Goal: Task Accomplishment & Management: Use online tool/utility

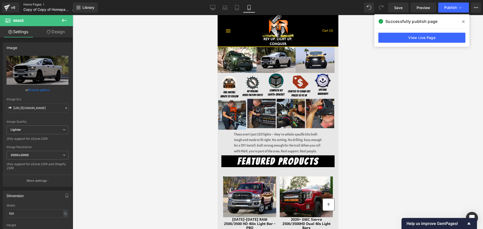
scroll to position [1360, 117]
click at [30, 4] on link "Home Pages" at bounding box center [51, 5] width 56 height 4
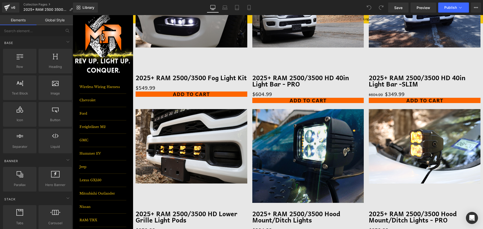
scroll to position [151, 0]
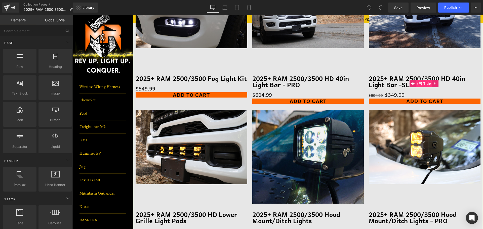
drag, startPoint x: 424, startPoint y: 83, endPoint x: 419, endPoint y: 85, distance: 4.9
click at [424, 83] on span "(P) Title" at bounding box center [424, 84] width 16 height 8
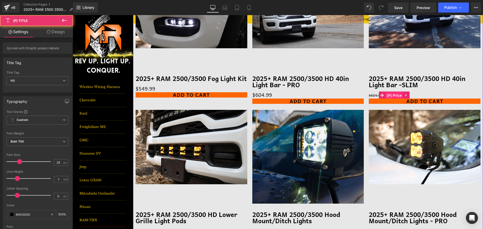
click at [394, 95] on span "(P) Price" at bounding box center [395, 96] width 18 height 8
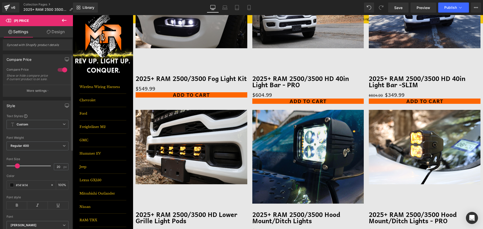
scroll to position [0, 0]
click at [63, 73] on div at bounding box center [62, 73] width 12 height 8
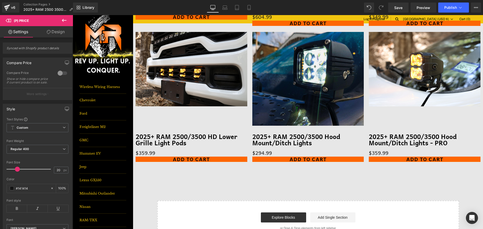
scroll to position [226, 0]
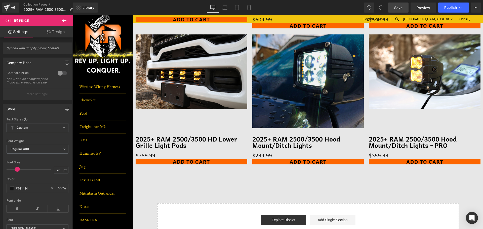
click at [395, 8] on span "Save" at bounding box center [398, 7] width 8 height 5
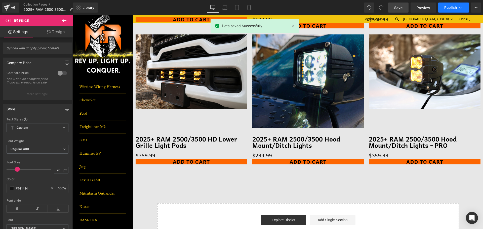
click at [450, 8] on span "Publish" at bounding box center [450, 8] width 13 height 4
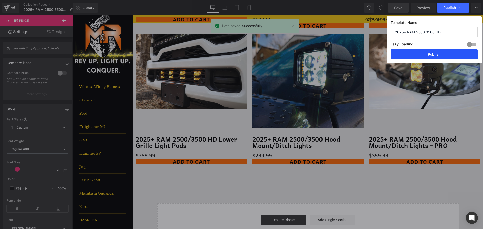
click at [435, 55] on button "Publish" at bounding box center [434, 54] width 87 height 10
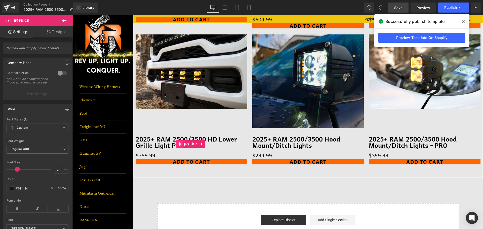
click at [181, 144] on icon at bounding box center [180, 144] width 4 height 4
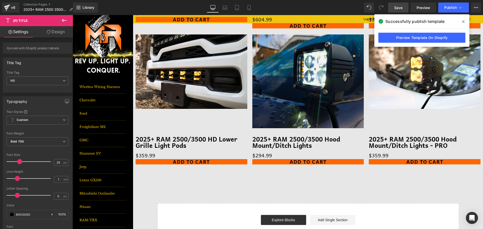
click at [400, 9] on span "Save" at bounding box center [398, 7] width 8 height 5
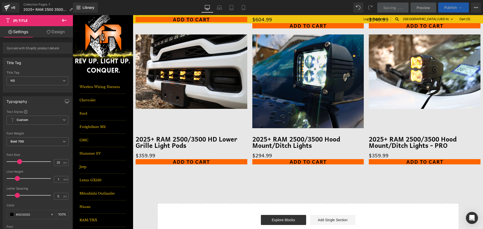
click at [457, 8] on button "Publish" at bounding box center [453, 8] width 31 height 10
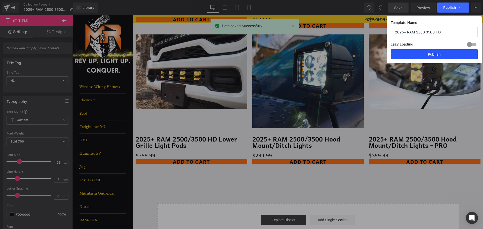
click at [440, 55] on button "Publish" at bounding box center [434, 54] width 87 height 10
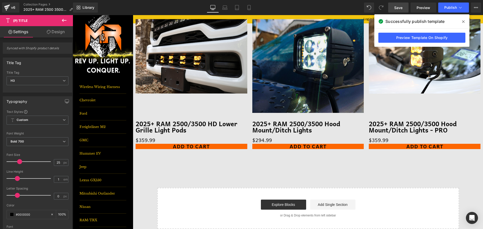
scroll to position [253, 0]
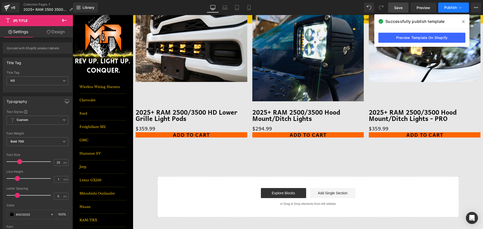
click at [453, 9] on span "Publish" at bounding box center [450, 8] width 13 height 4
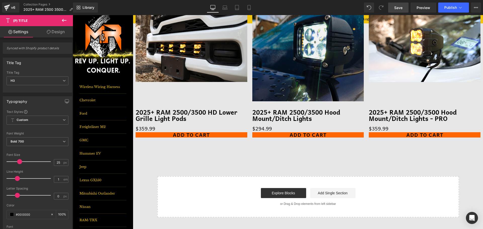
click at [398, 9] on span "Save" at bounding box center [398, 7] width 8 height 5
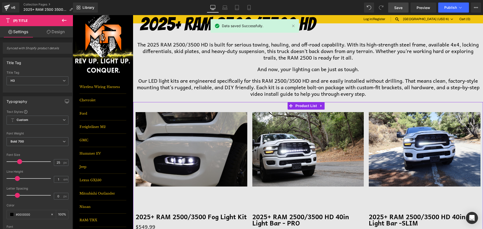
scroll to position [0, 0]
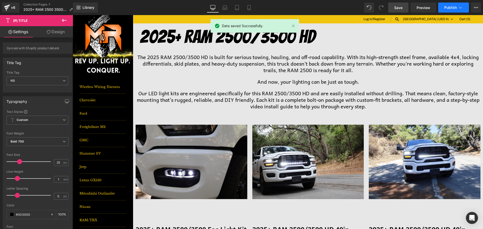
click at [450, 9] on span "Publish" at bounding box center [450, 8] width 13 height 4
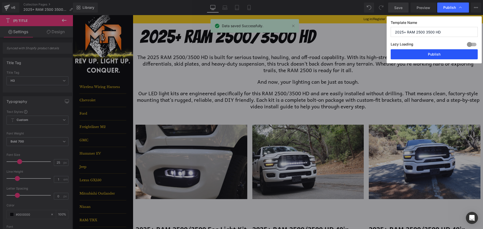
click at [452, 55] on button "Publish" at bounding box center [434, 54] width 87 height 10
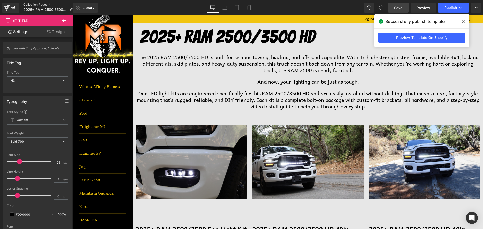
click at [45, 5] on link "Collection Pages" at bounding box center [49, 5] width 53 height 4
